Goal: Information Seeking & Learning: Learn about a topic

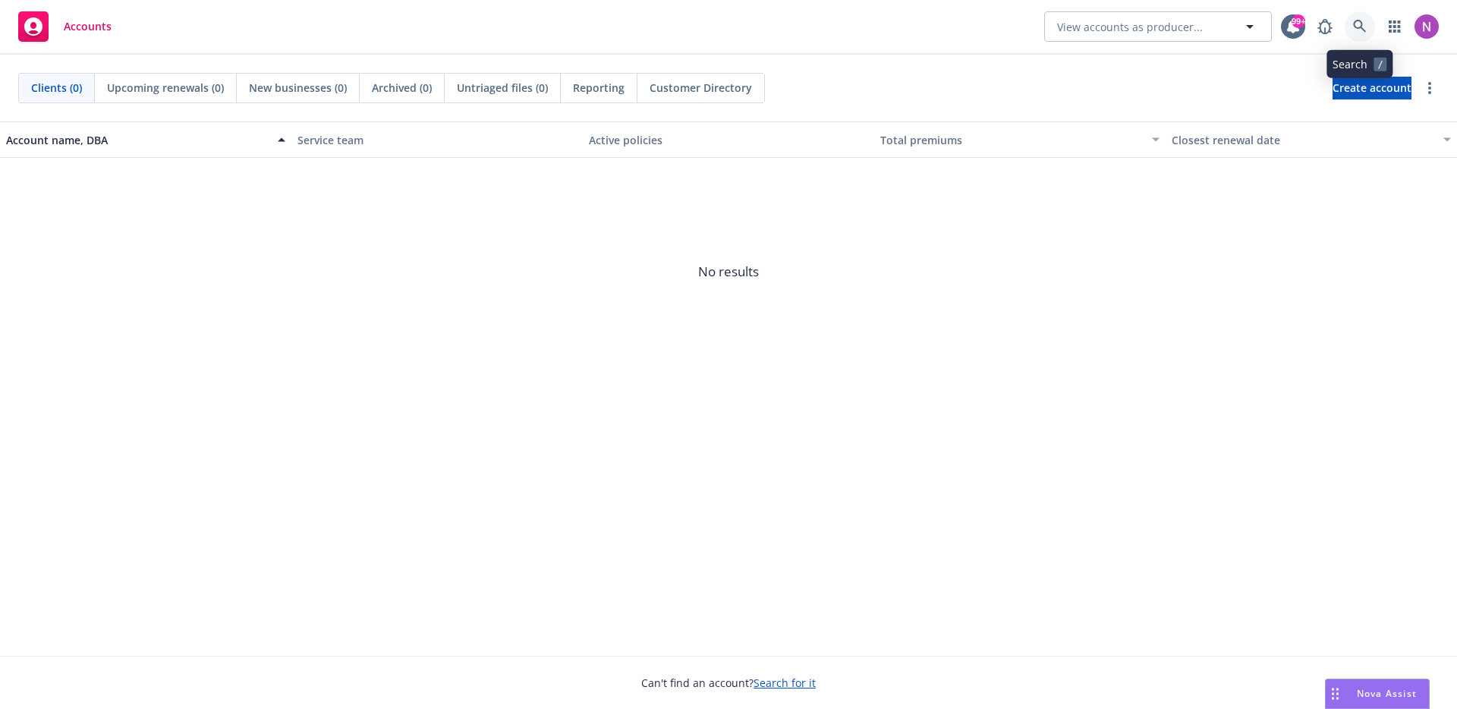
click at [1356, 21] on icon at bounding box center [1359, 26] width 13 height 13
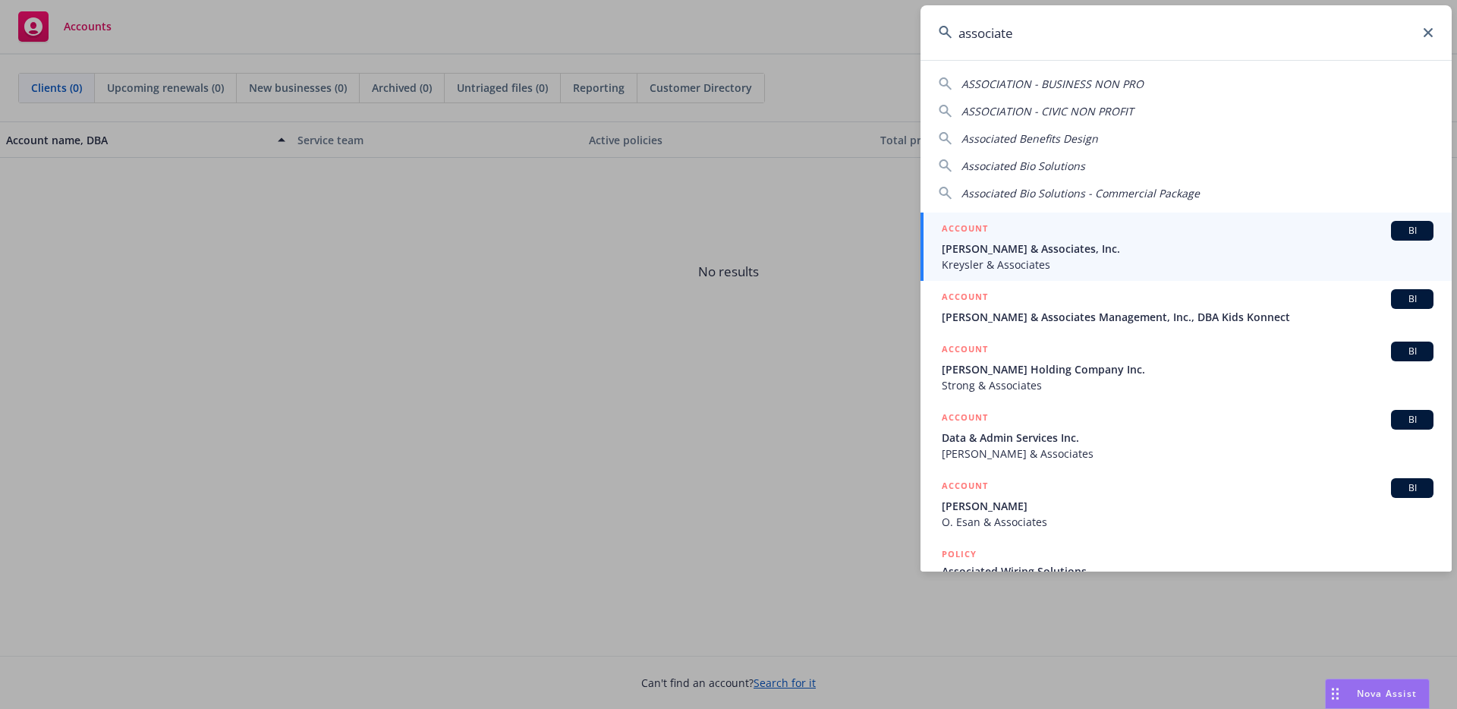
type input "associated"
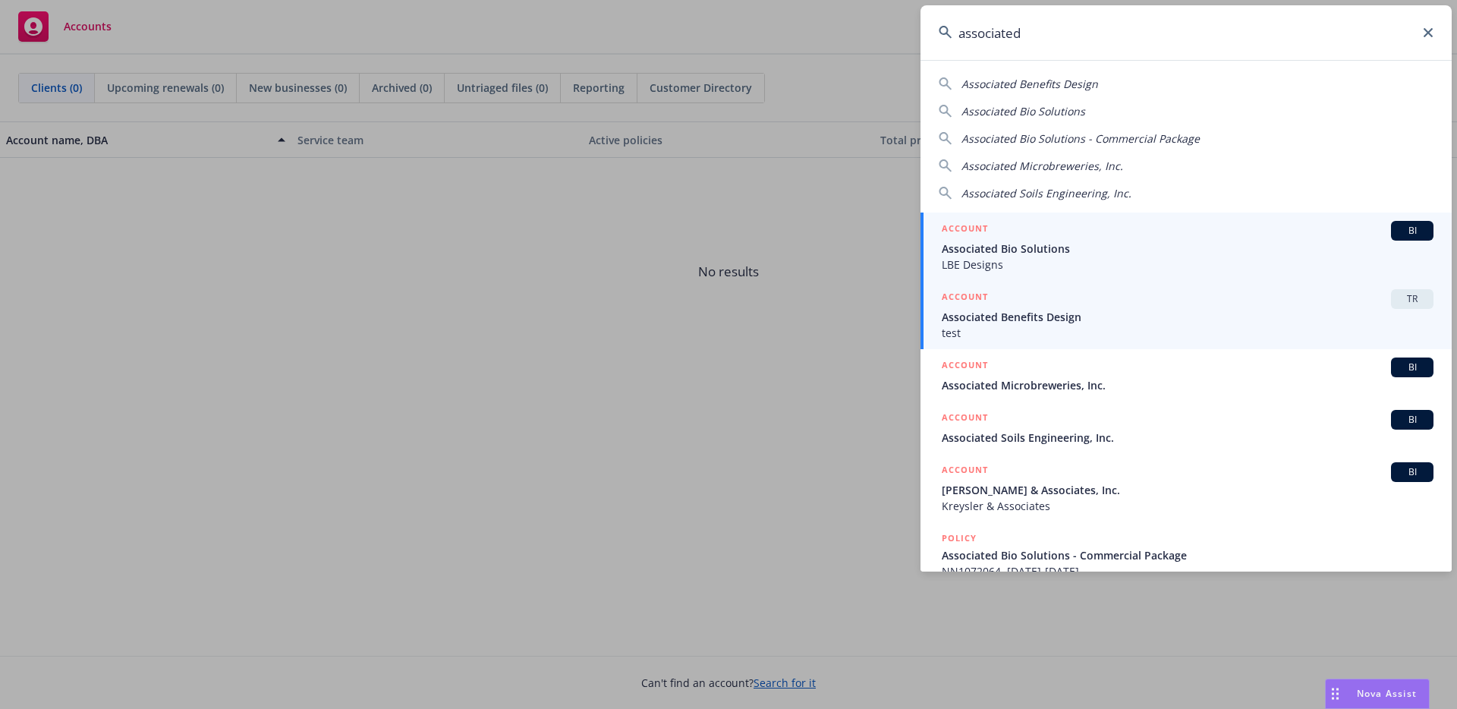
click at [1110, 334] on span "test" at bounding box center [1188, 333] width 492 height 16
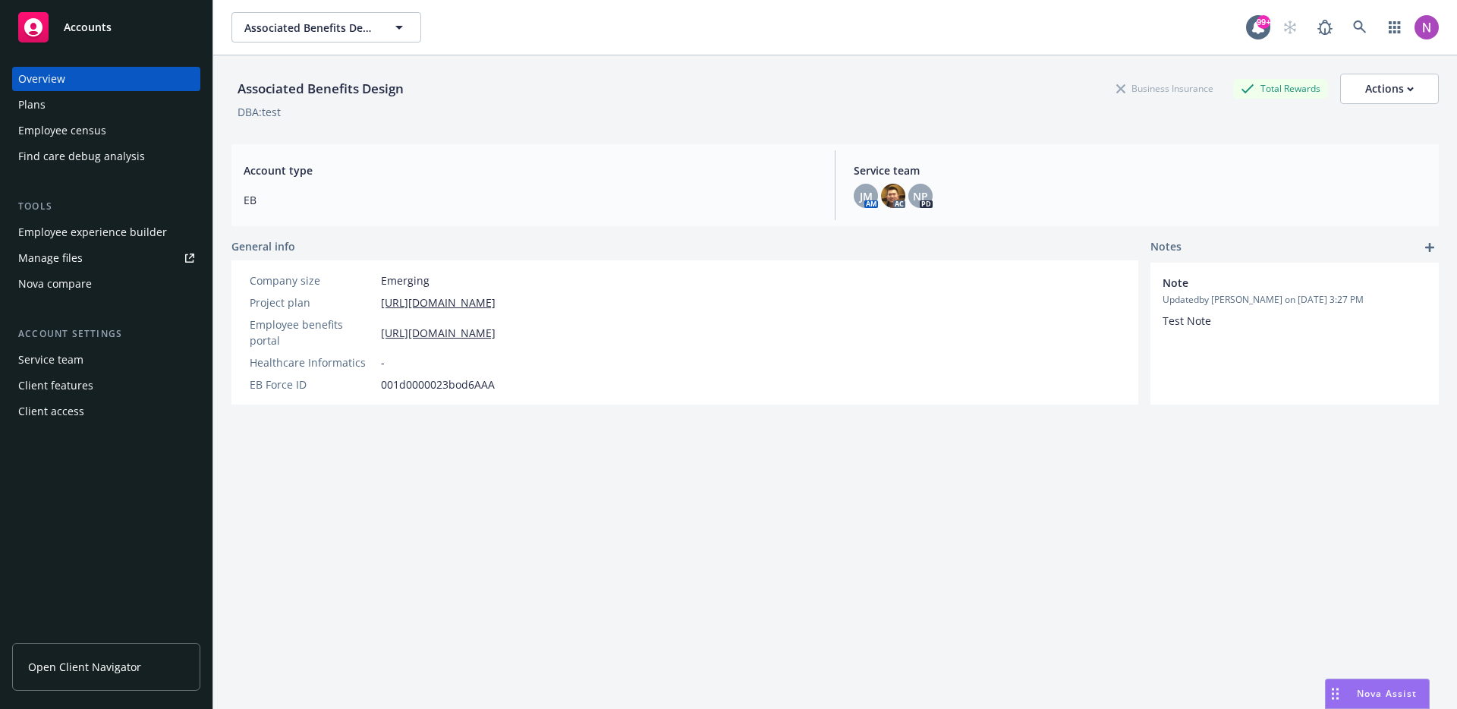
click at [92, 225] on div "Employee experience builder" at bounding box center [92, 232] width 149 height 24
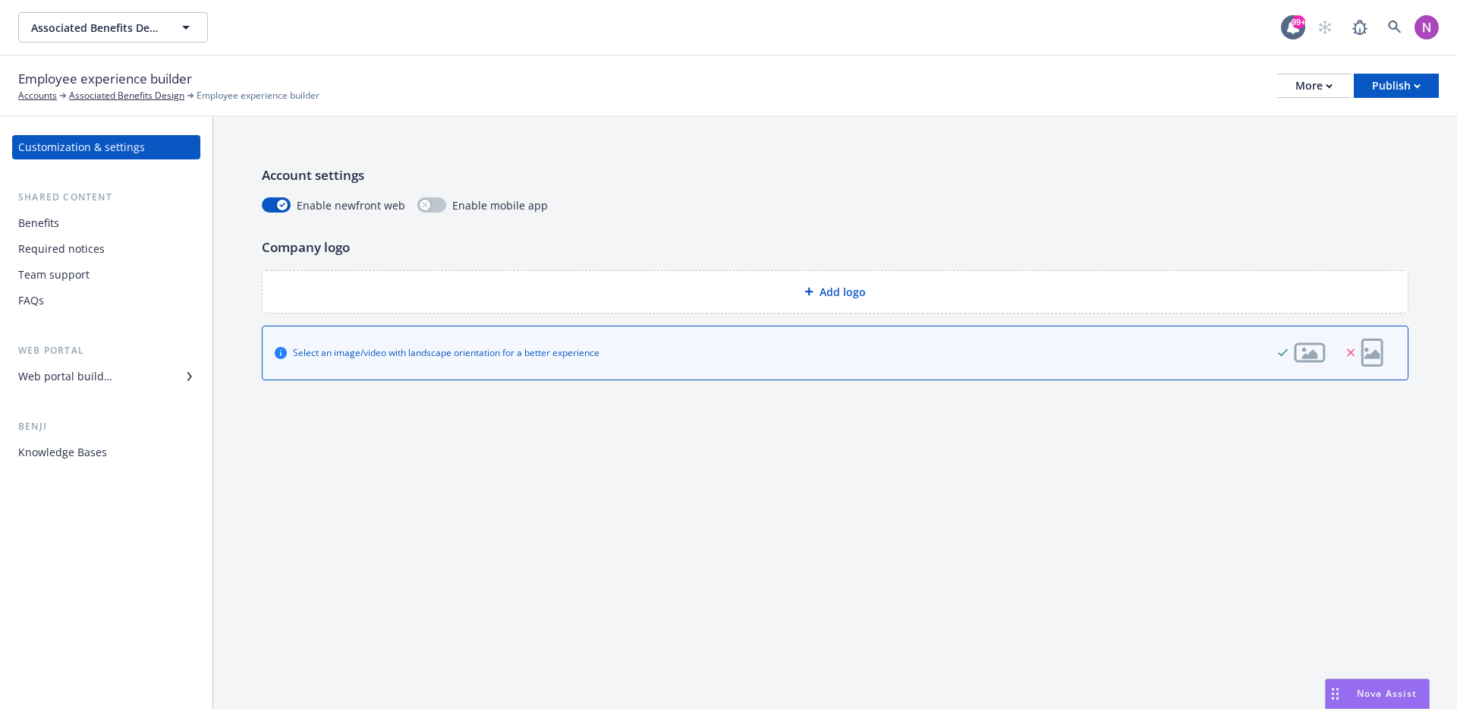
click at [78, 443] on div "Knowledge Bases" at bounding box center [62, 452] width 89 height 24
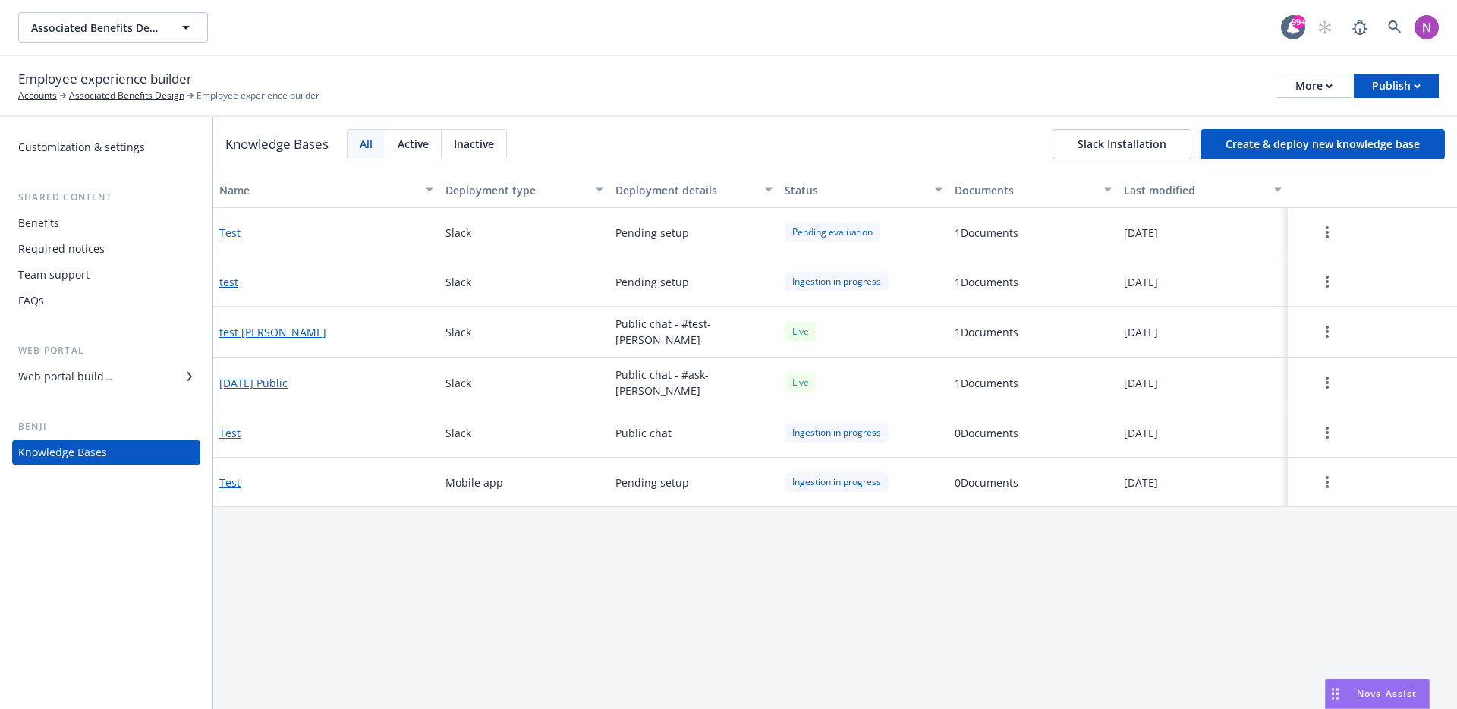
click at [1153, 429] on span "09/10/2025" at bounding box center [1141, 433] width 34 height 16
drag, startPoint x: 1180, startPoint y: 429, endPoint x: 1098, endPoint y: 433, distance: 82.1
click at [1098, 433] on div "Test Slack Public chat Ingestion in progress 0 Documents 09/10/2025" at bounding box center [835, 432] width 1244 height 49
click at [300, 434] on div "Test" at bounding box center [326, 432] width 226 height 49
click at [228, 428] on button "Test" at bounding box center [229, 433] width 21 height 16
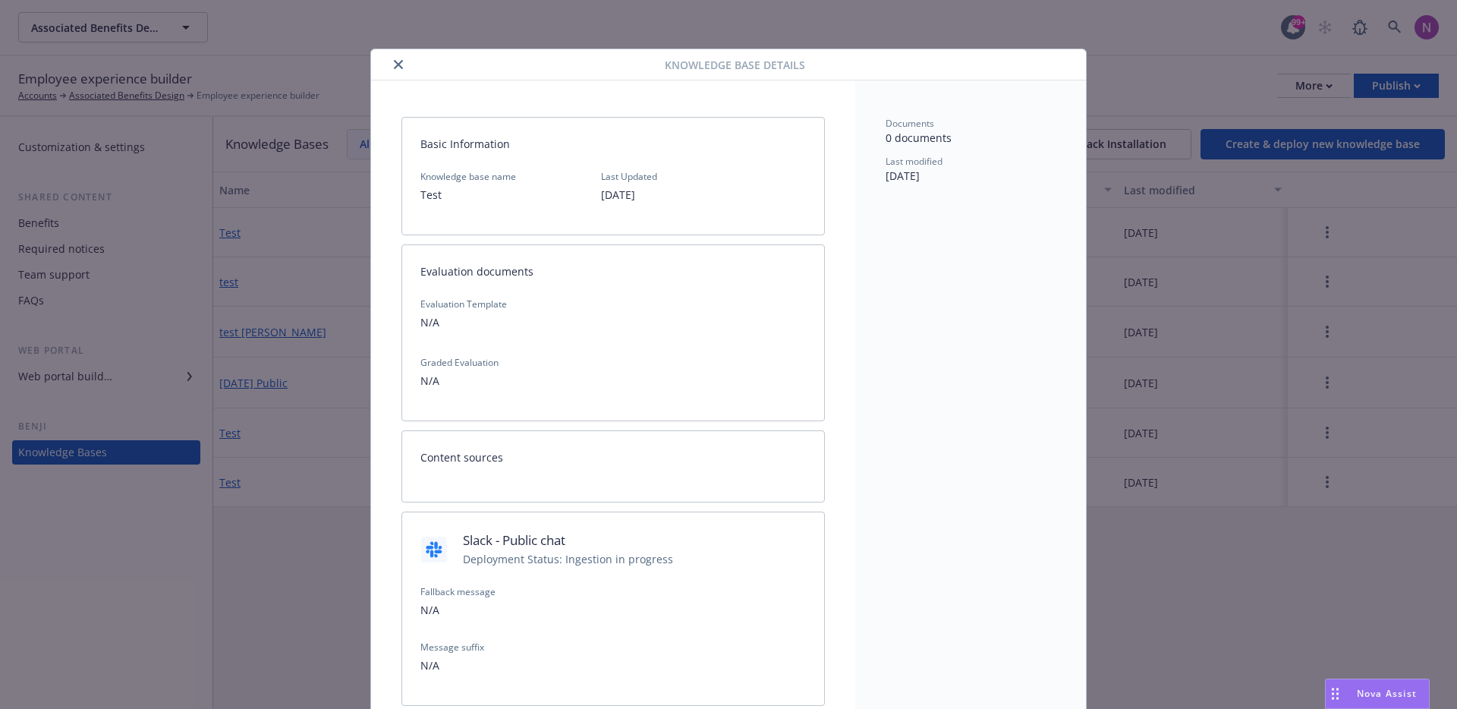
scroll to position [30, 0]
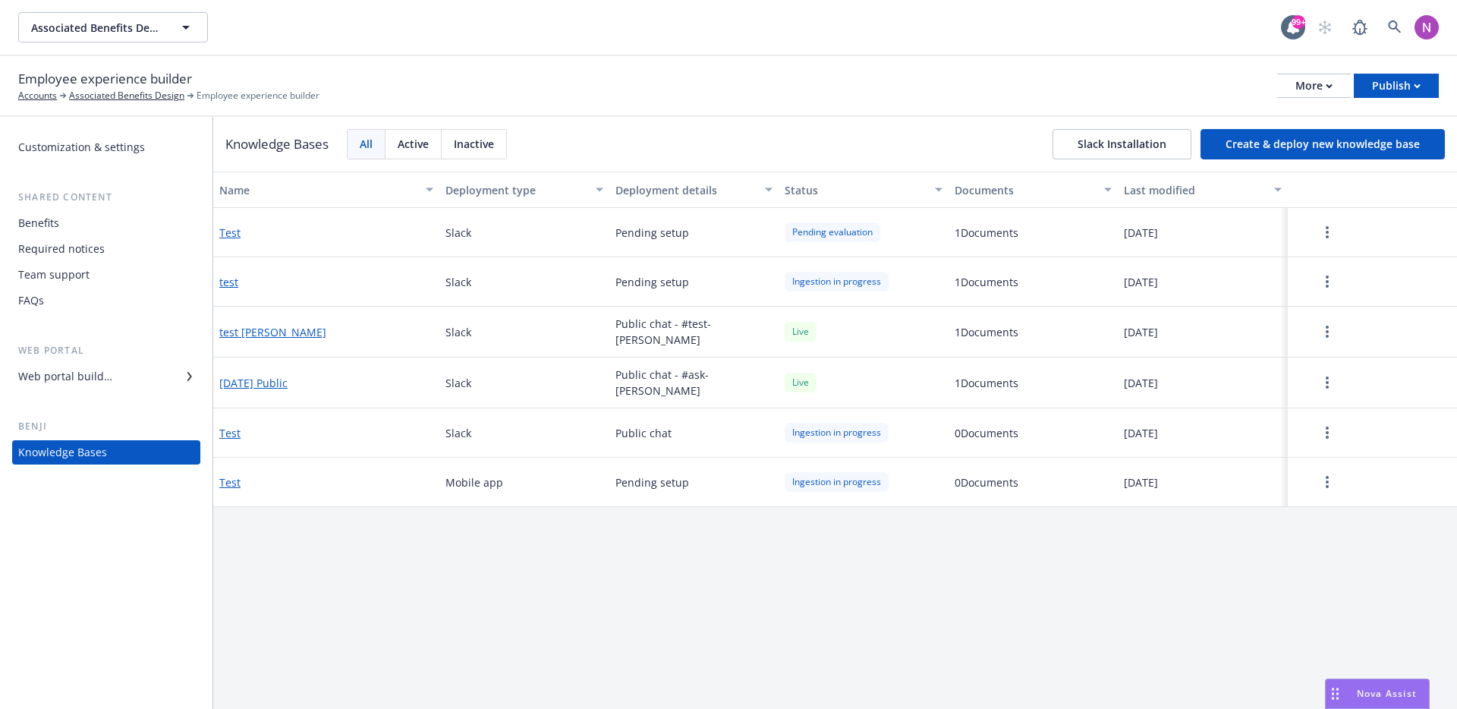
click at [476, 470] on div "Mobile app" at bounding box center [524, 482] width 170 height 49
drag, startPoint x: 685, startPoint y: 430, endPoint x: 237, endPoint y: 428, distance: 448.6
click at [237, 428] on div "Test Slack Public chat Ingestion in progress 0 Documents 09/10/2025" at bounding box center [835, 432] width 1244 height 49
click at [266, 424] on div "Test" at bounding box center [326, 432] width 226 height 49
click at [237, 429] on button "Test" at bounding box center [229, 433] width 21 height 16
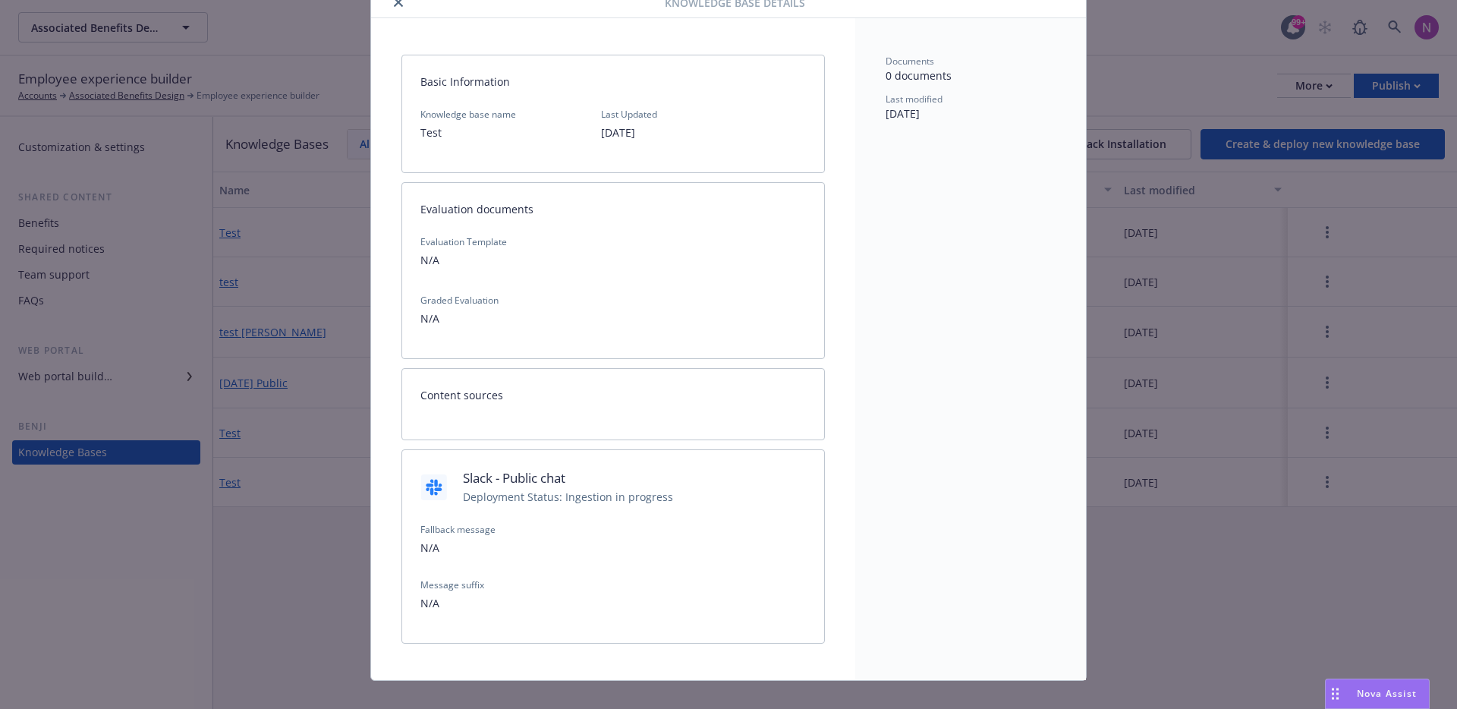
scroll to position [83, 0]
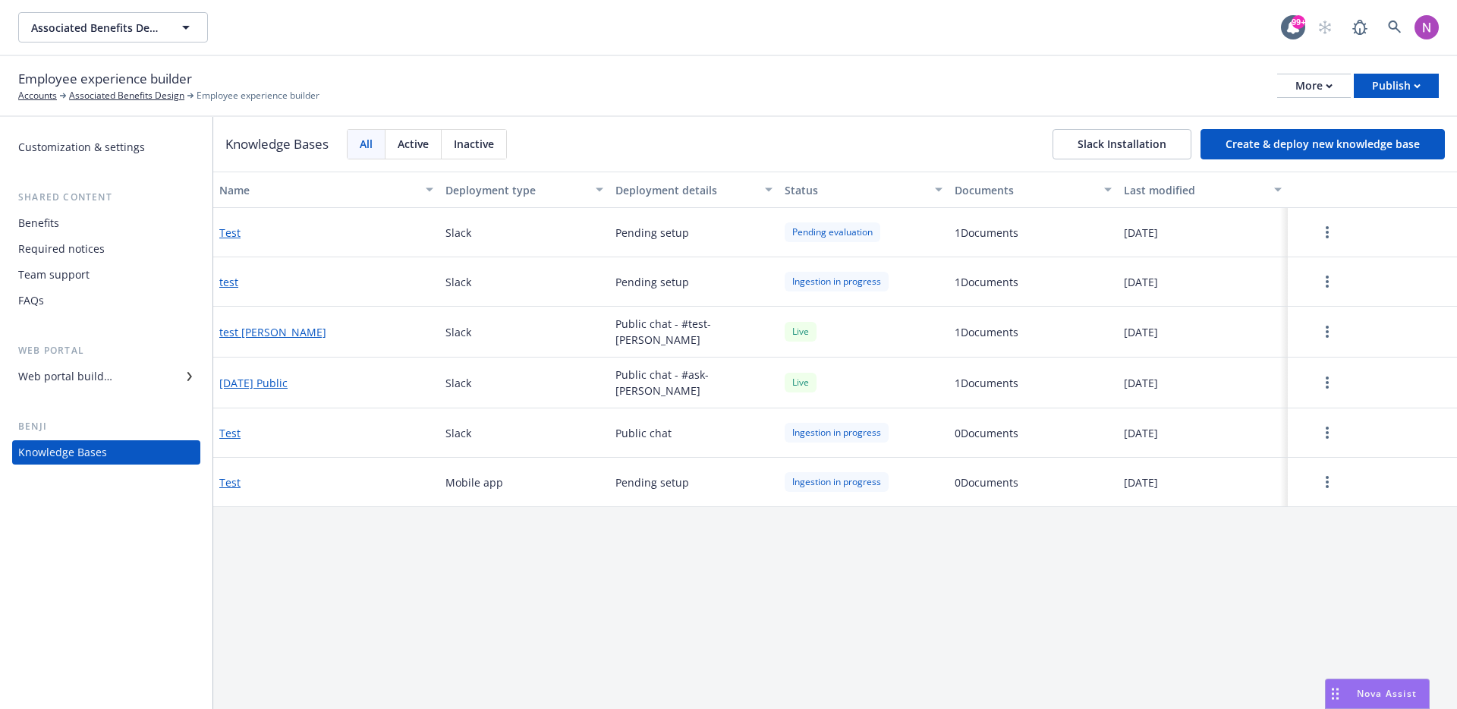
click at [128, 214] on div "Benefits" at bounding box center [106, 223] width 176 height 24
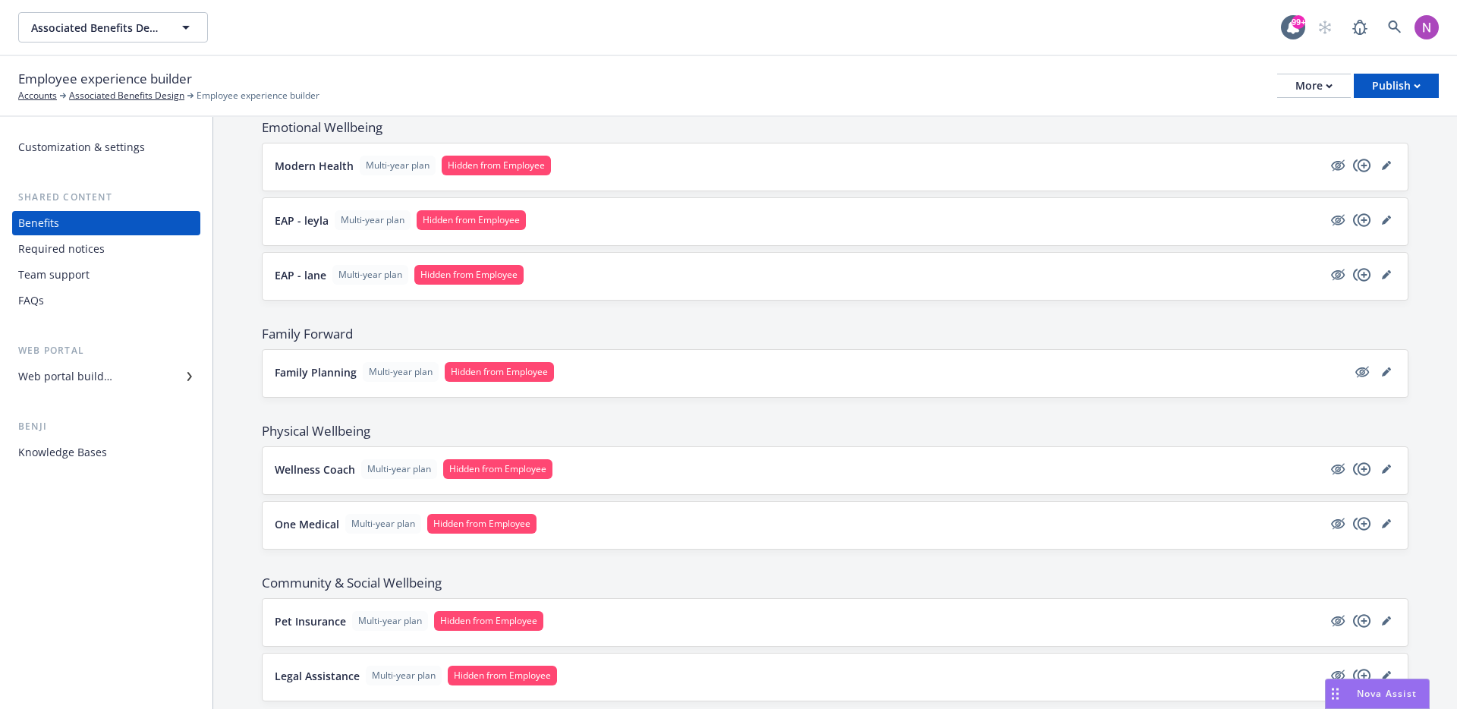
scroll to position [3925, 0]
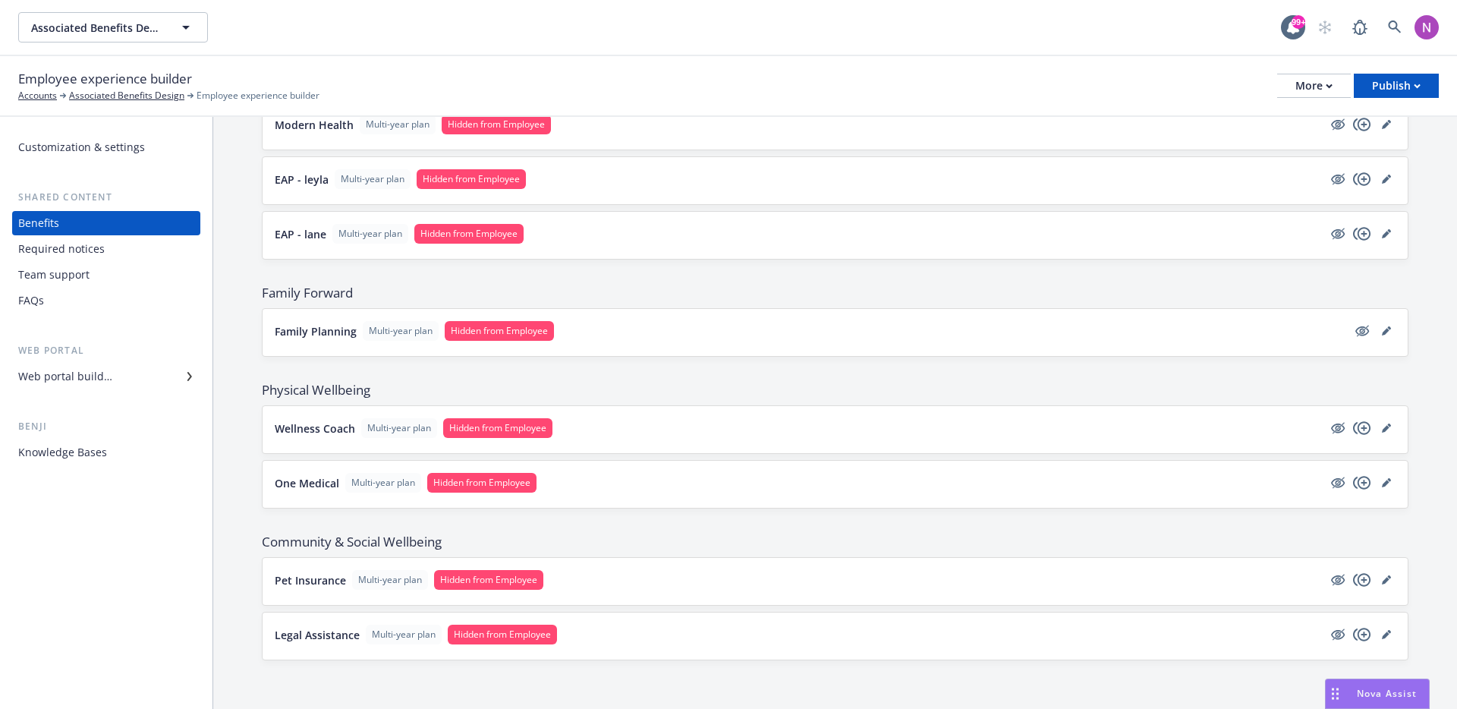
click at [732, 572] on button "Pet Insurance Multi-year plan Hidden from Employee" at bounding box center [799, 580] width 1048 height 20
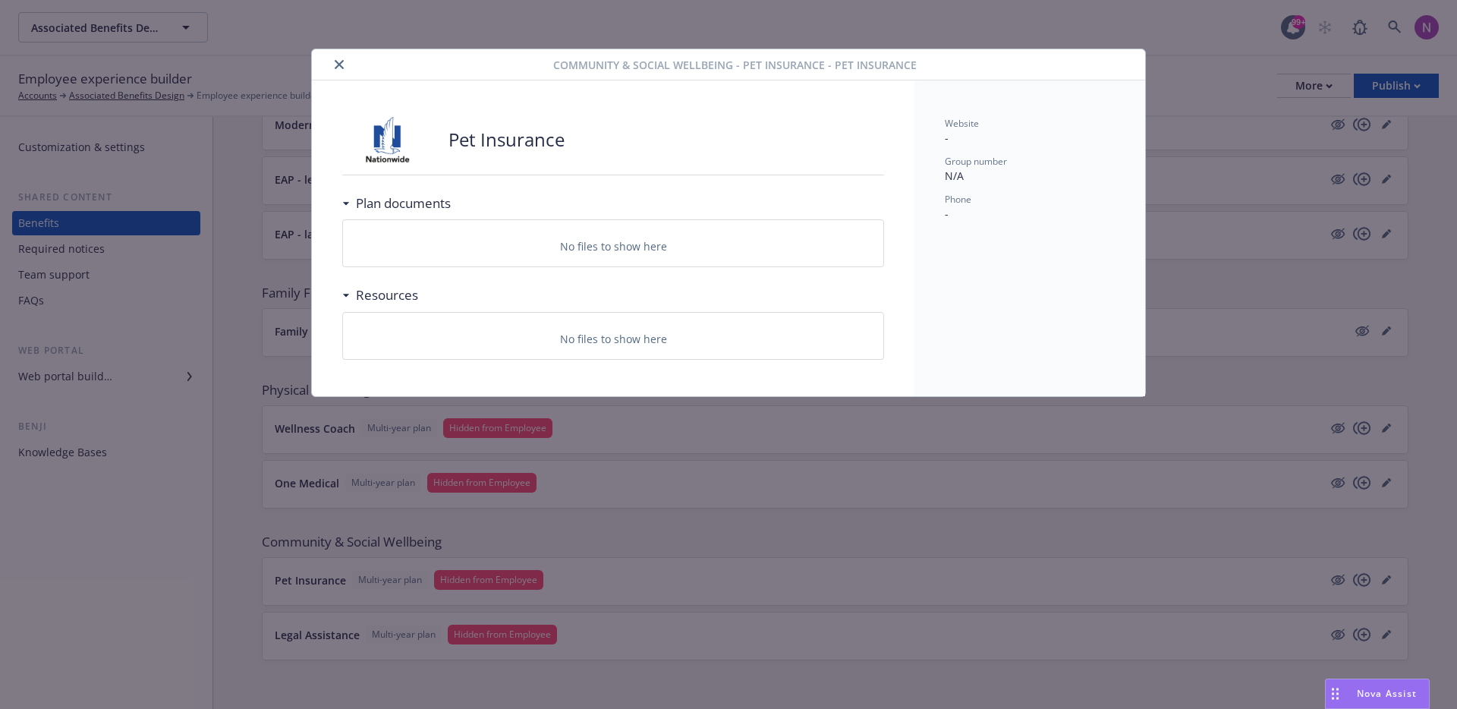
click at [893, 552] on div "Community & Social Wellbeing - Pet Insurance - Pet Insurance Pet Insurance Plan…" at bounding box center [728, 354] width 1457 height 709
click at [862, 442] on div "Community & Social Wellbeing - Pet Insurance - Pet Insurance Pet Insurance Plan…" at bounding box center [728, 354] width 1457 height 709
click at [336, 61] on icon "close" at bounding box center [339, 64] width 9 height 9
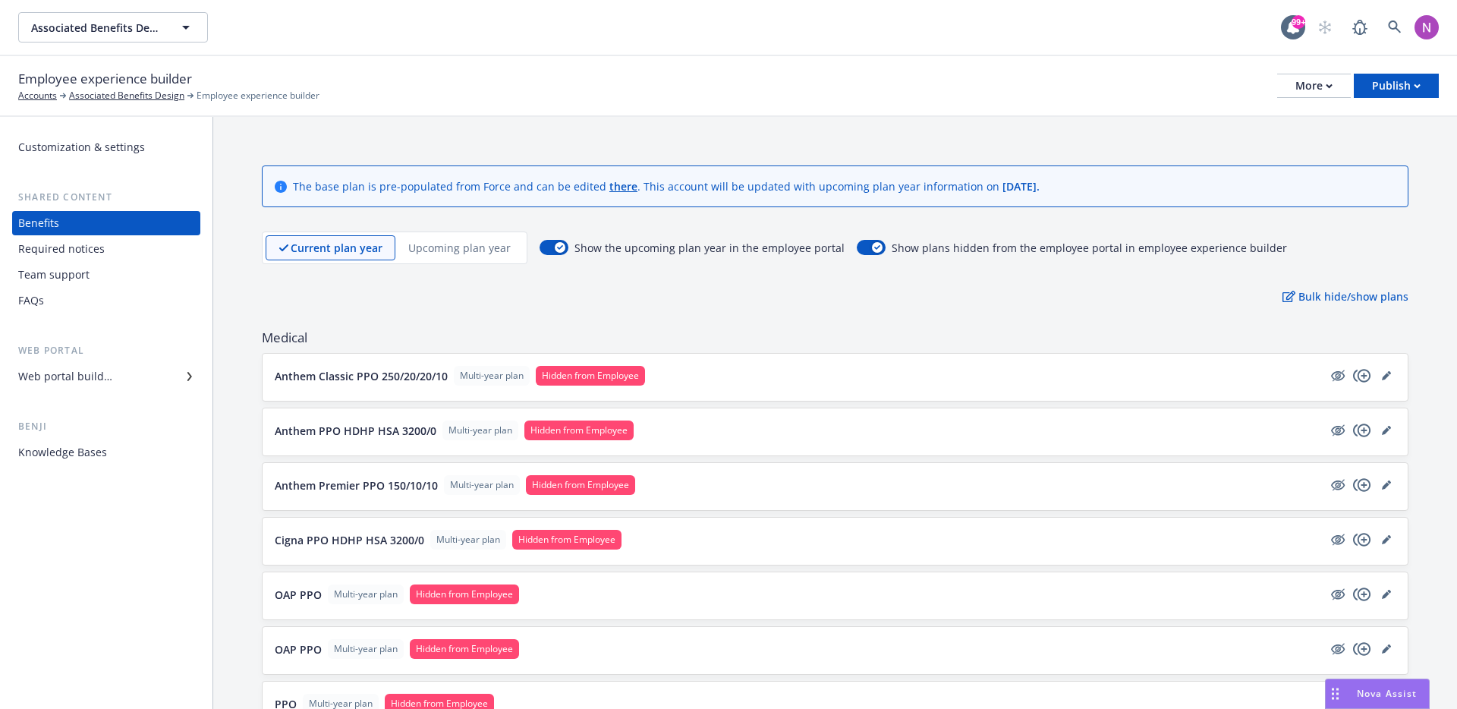
click at [359, 380] on p "Anthem Classic PPO 250/20/20/10" at bounding box center [361, 376] width 173 height 16
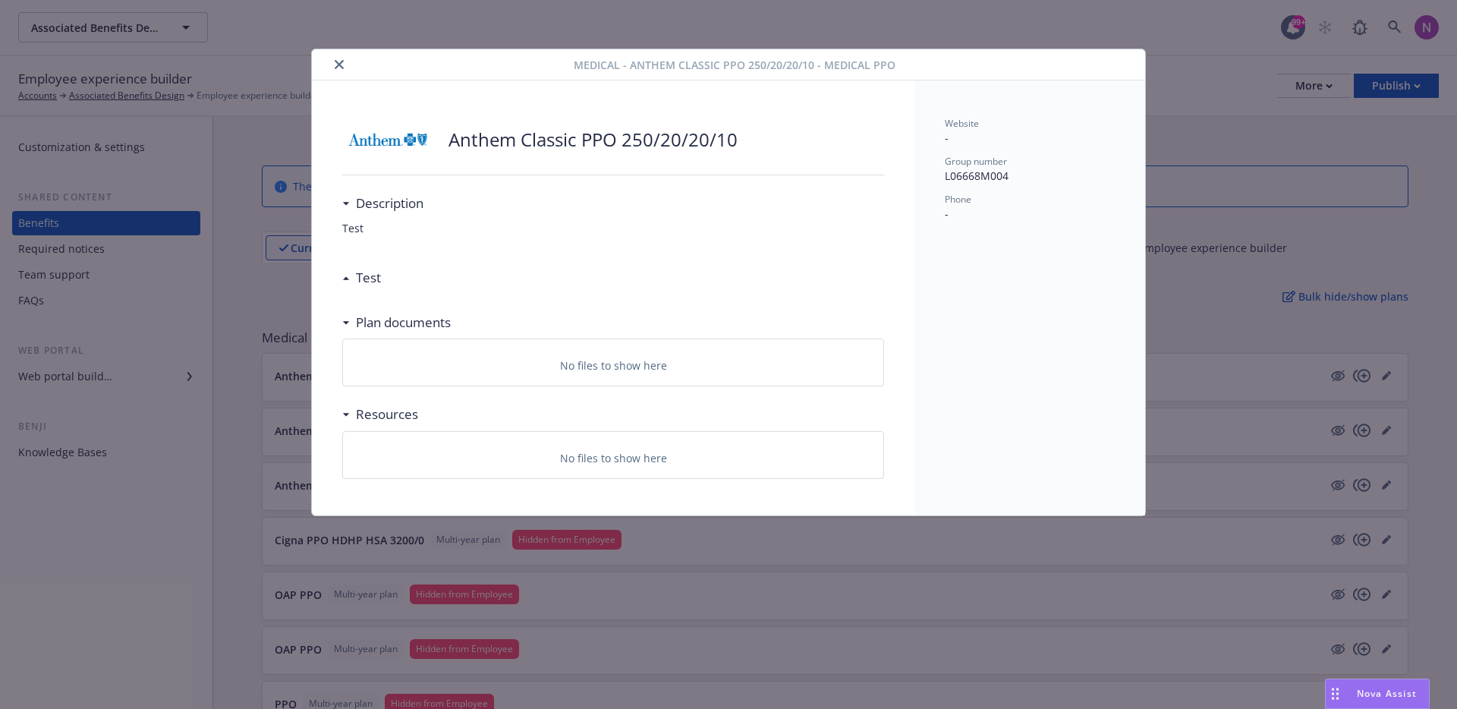
click at [332, 235] on div "Anthem Classic PPO 250/20/20/10 Description Test Test Test Plan documents No fi…" at bounding box center [613, 297] width 603 height 435
click at [283, 255] on div "Medical - Anthem Classic PPO 250/20/20/10 - Medical PPO Anthem Classic PPO 250/…" at bounding box center [728, 354] width 1457 height 709
click at [345, 64] on button "close" at bounding box center [339, 64] width 18 height 18
